Goal: Task Accomplishment & Management: Use online tool/utility

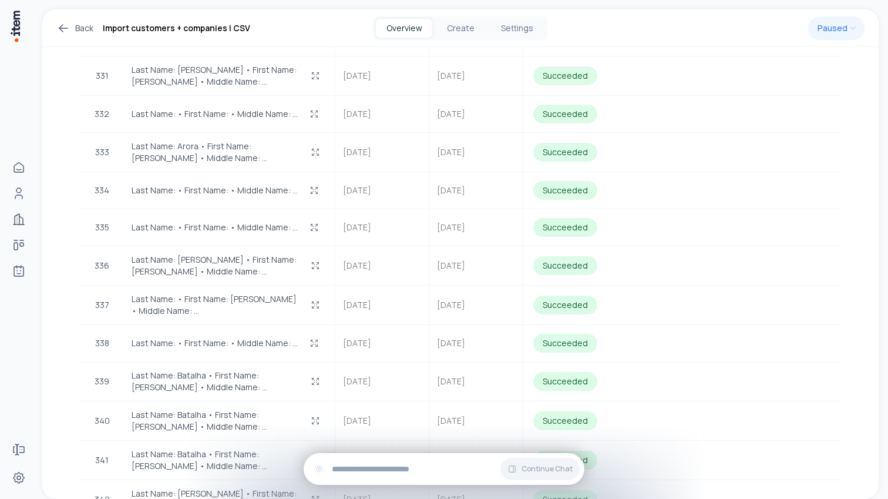
scroll to position [12813, 0]
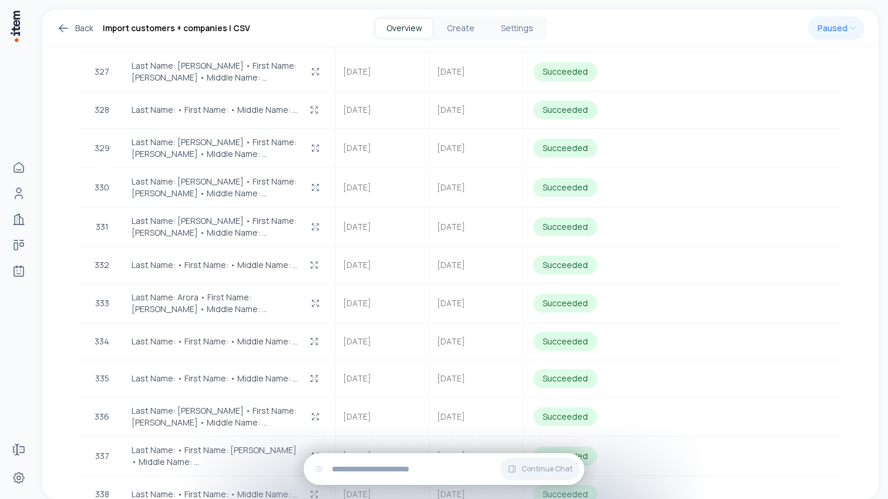
click at [63, 28] on icon at bounding box center [63, 28] width 14 height 14
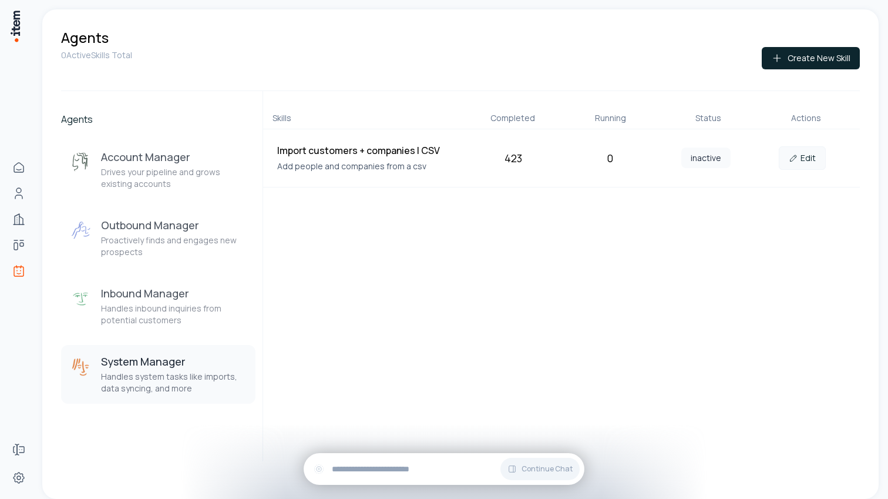
click at [794, 153] on icon at bounding box center [793, 157] width 9 height 9
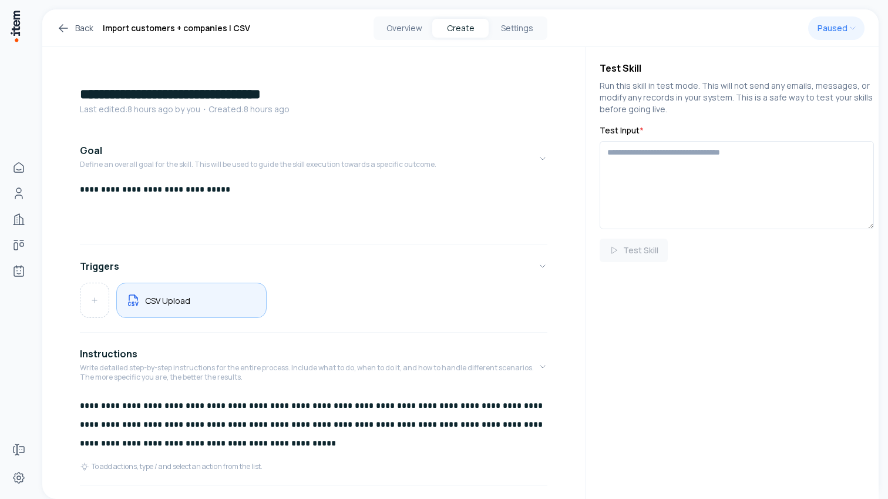
click at [217, 295] on div "CSV Upload" at bounding box center [191, 300] width 130 height 15
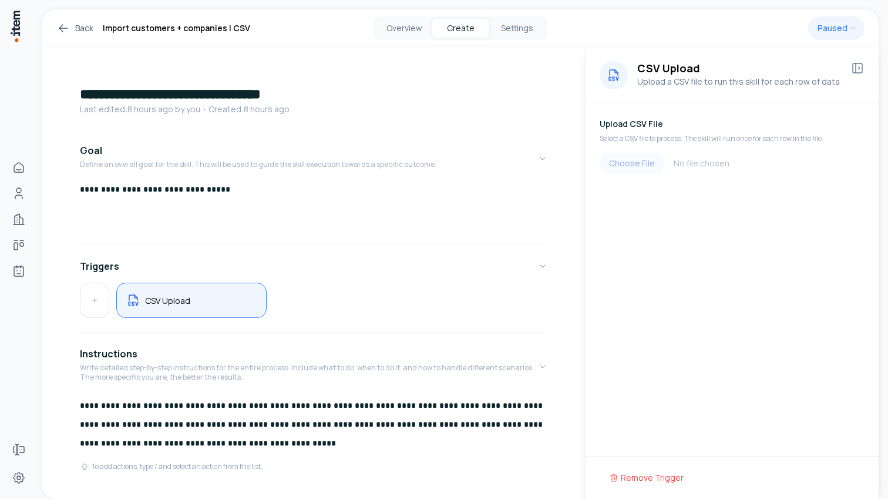
click at [646, 163] on input "file" at bounding box center [732, 163] width 265 height 21
type input "**********"
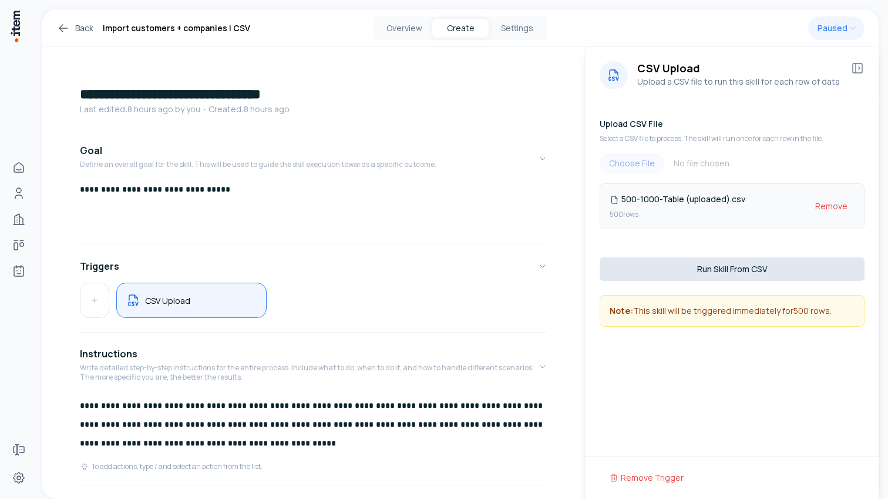
click at [692, 270] on button "Run Skill From CSV" at bounding box center [732, 269] width 265 height 24
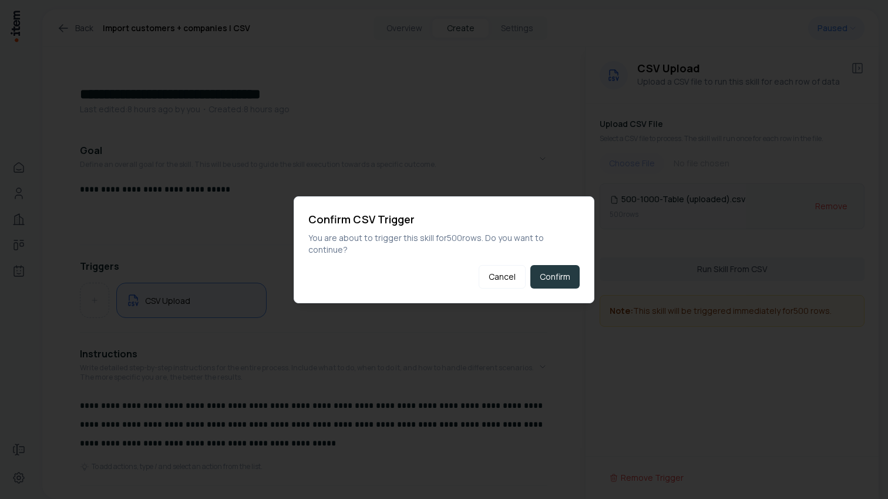
click at [534, 276] on button "Confirm" at bounding box center [555, 277] width 49 height 24
